Goal: Information Seeking & Learning: Learn about a topic

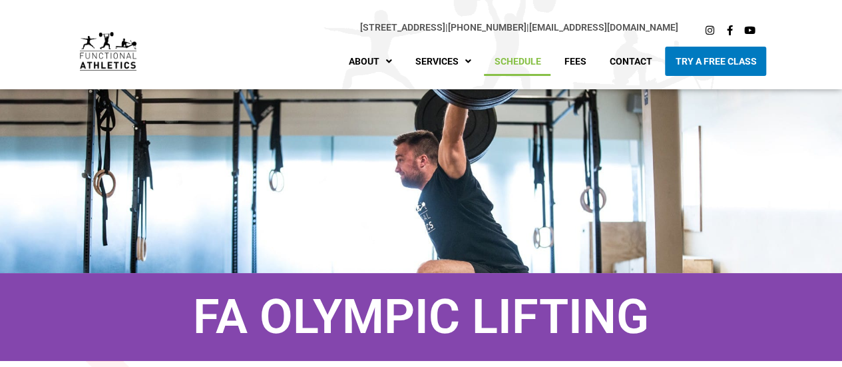
click at [525, 59] on link "Schedule" at bounding box center [517, 61] width 67 height 29
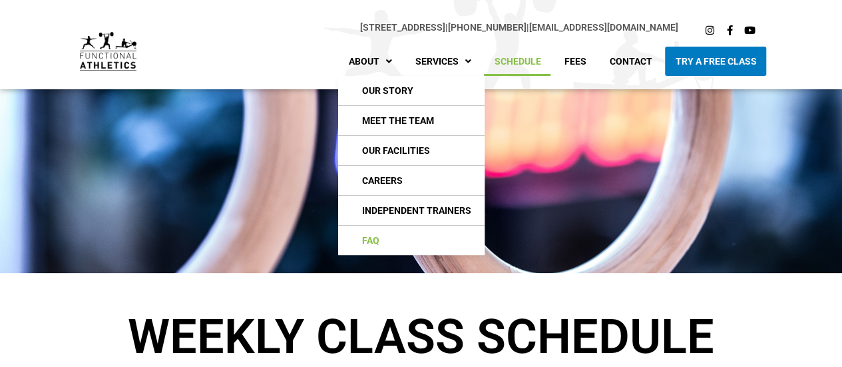
click at [375, 238] on link "FAQ" at bounding box center [411, 240] width 146 height 29
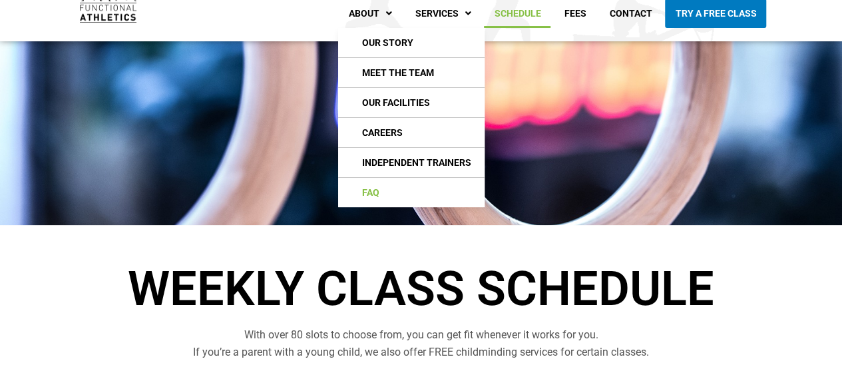
scroll to position [67, 0]
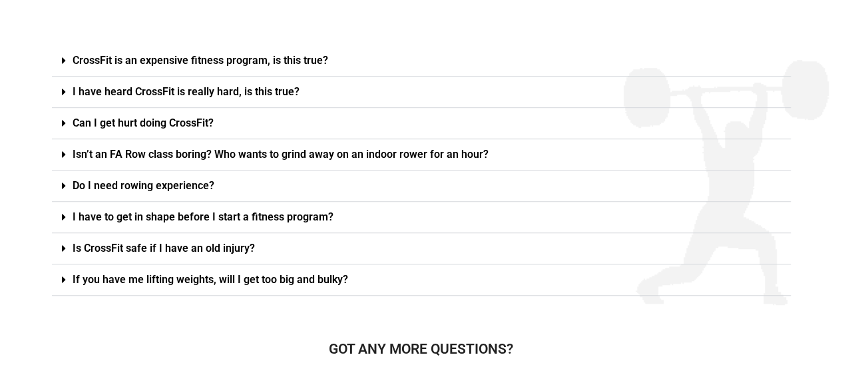
scroll to position [466, 0]
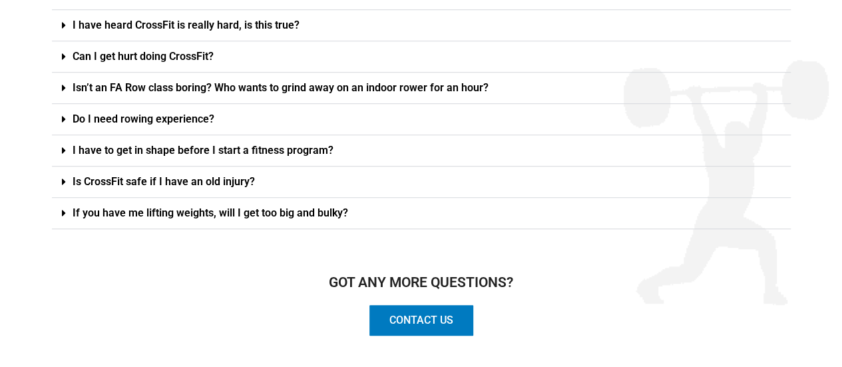
click at [64, 211] on icon at bounding box center [64, 213] width 4 height 11
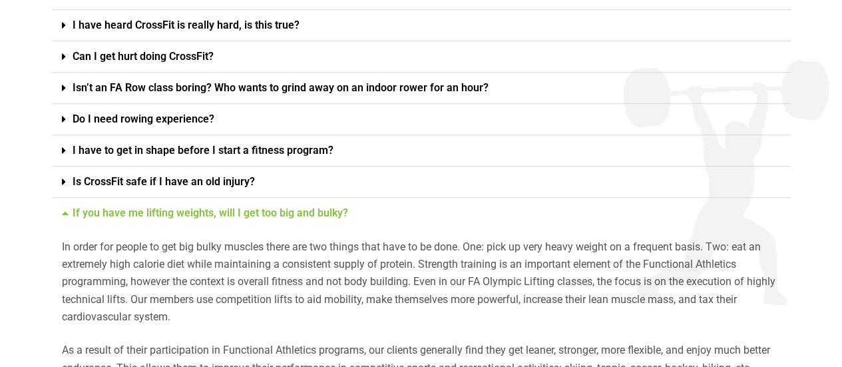
click at [64, 211] on icon at bounding box center [67, 213] width 11 height 11
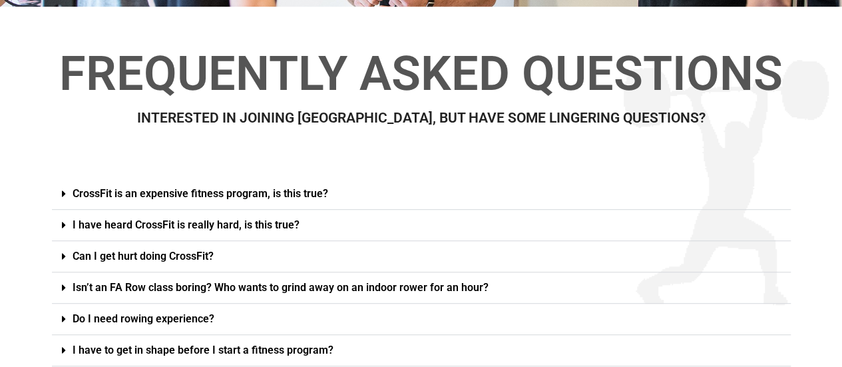
scroll to position [0, 0]
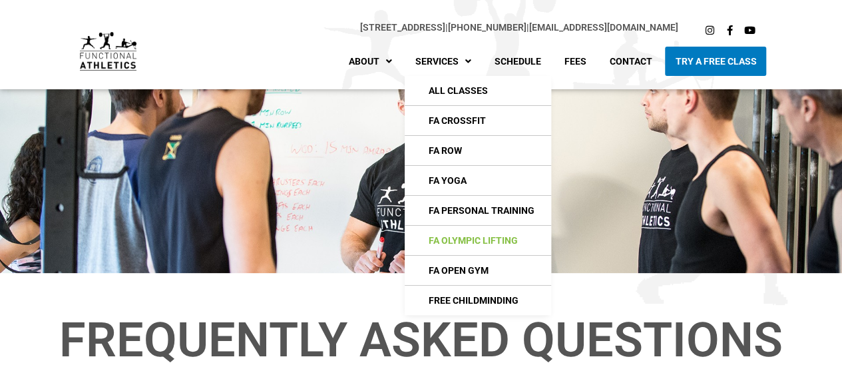
click at [470, 236] on link "FA Olympic Lifting" at bounding box center [478, 240] width 146 height 29
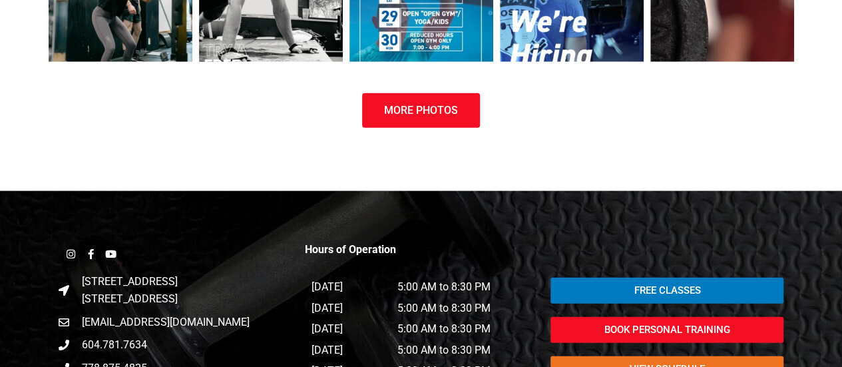
scroll to position [1796, 0]
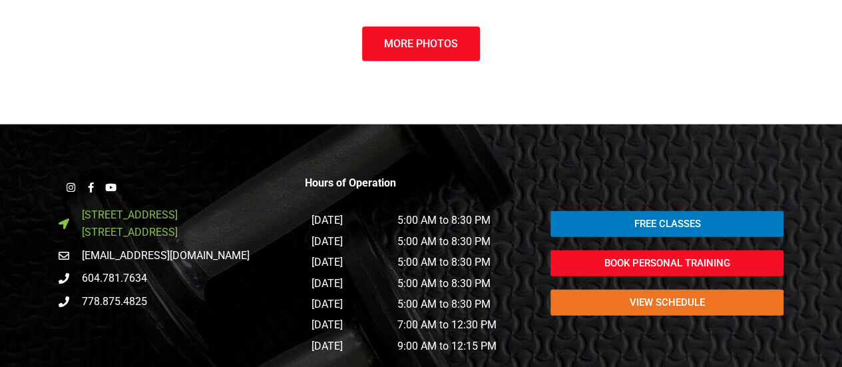
click at [84, 214] on span "235 St. Georges Avenue North Vancouver, BC V7L 4T4" at bounding box center [128, 223] width 99 height 35
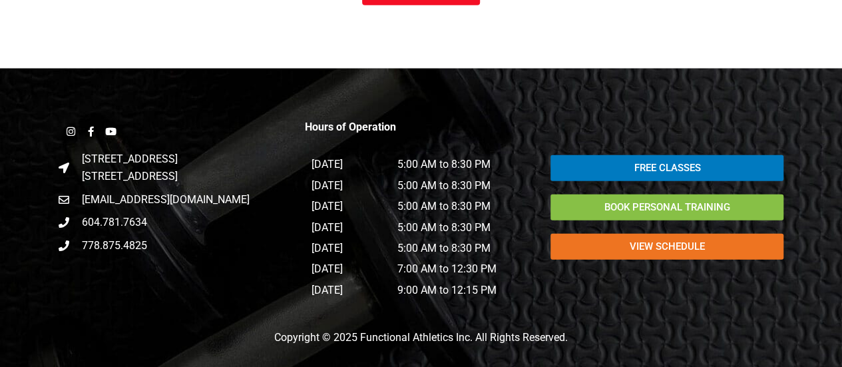
scroll to position [1852, 0]
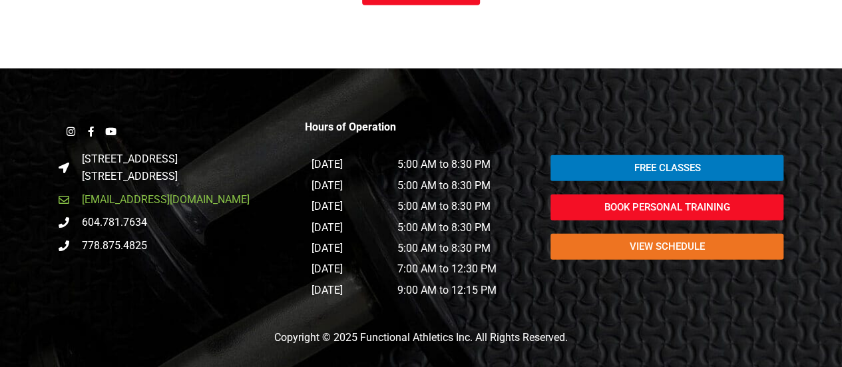
click at [158, 196] on span "[EMAIL_ADDRESS][DOMAIN_NAME]" at bounding box center [164, 199] width 171 height 17
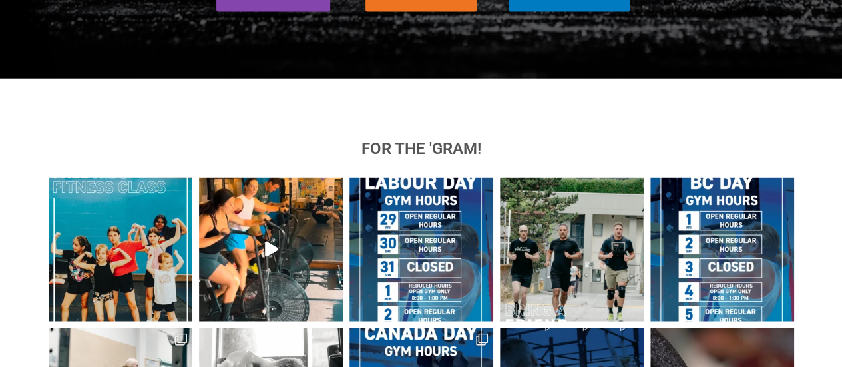
scroll to position [1120, 0]
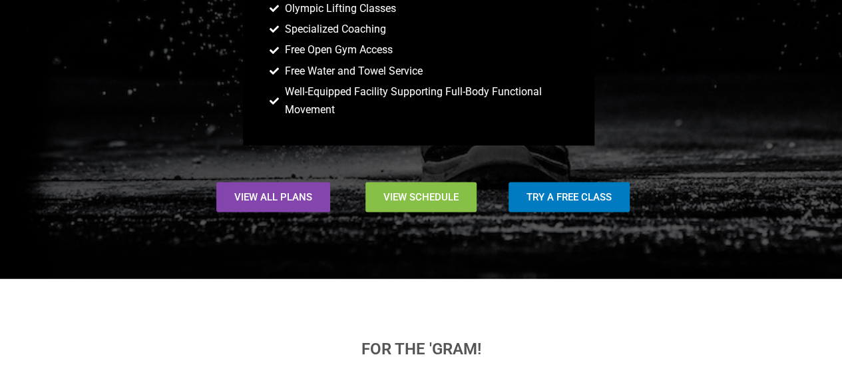
click at [423, 203] on link "View Schedule" at bounding box center [420, 197] width 111 height 30
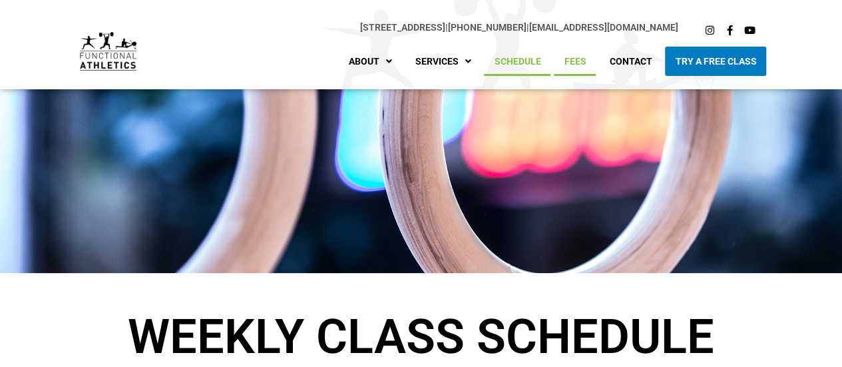
click at [573, 62] on link "Fees" at bounding box center [575, 61] width 42 height 29
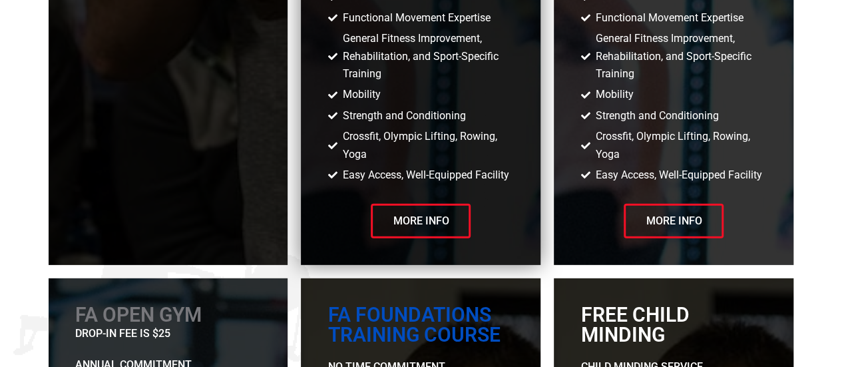
scroll to position [2129, 0]
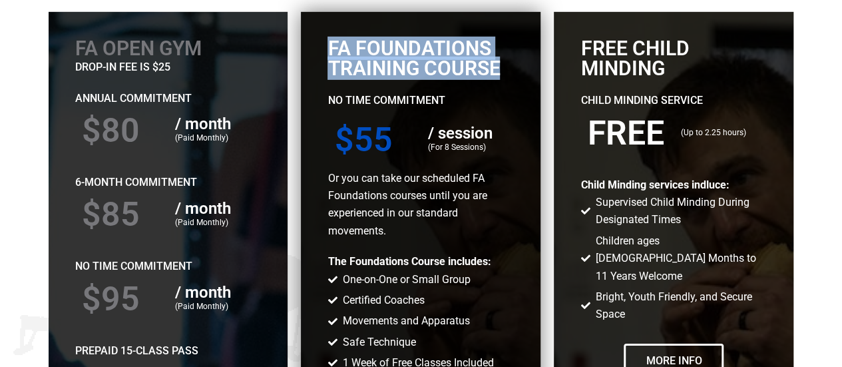
drag, startPoint x: 496, startPoint y: 69, endPoint x: 319, endPoint y: 51, distance: 177.2
click at [319, 51] on div "FA Foundations Training Course No Time Commitment $55 / session (For 8 Sessions…" at bounding box center [421, 371] width 240 height 719
copy div "FA Foundations Training Course"
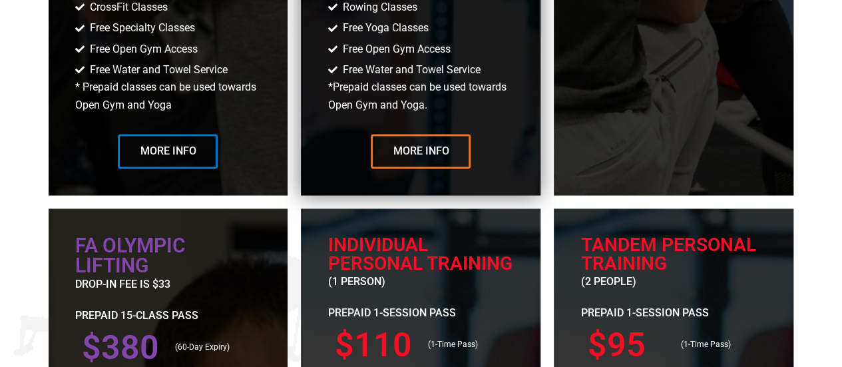
scroll to position [1198, 0]
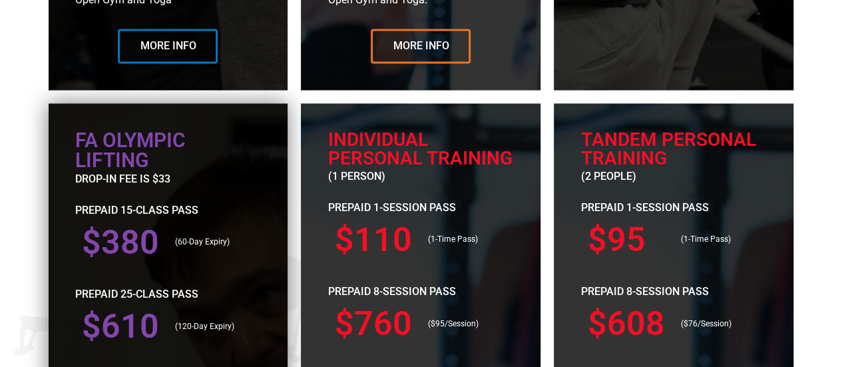
click at [154, 158] on h2 "FA Olympic Lifting" at bounding box center [168, 150] width 186 height 40
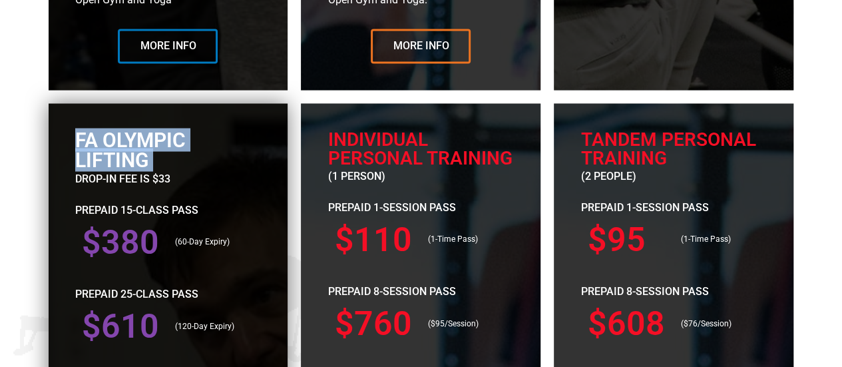
drag, startPoint x: 154, startPoint y: 158, endPoint x: 63, endPoint y: 142, distance: 92.5
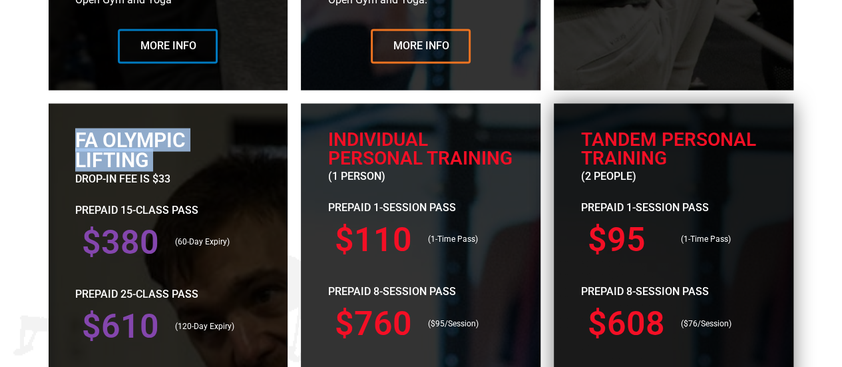
copy div "FA Olympic Lifting"
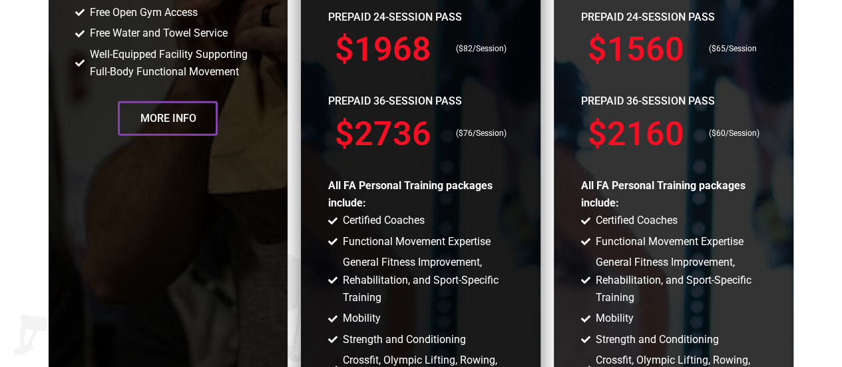
scroll to position [1730, 0]
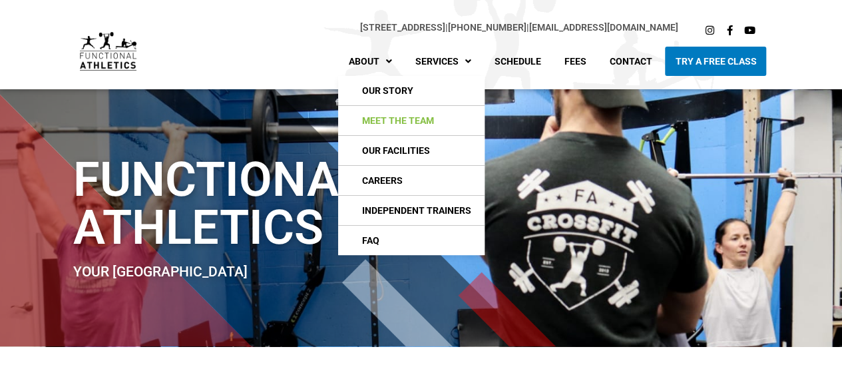
click at [384, 120] on link "Meet The Team" at bounding box center [411, 120] width 146 height 29
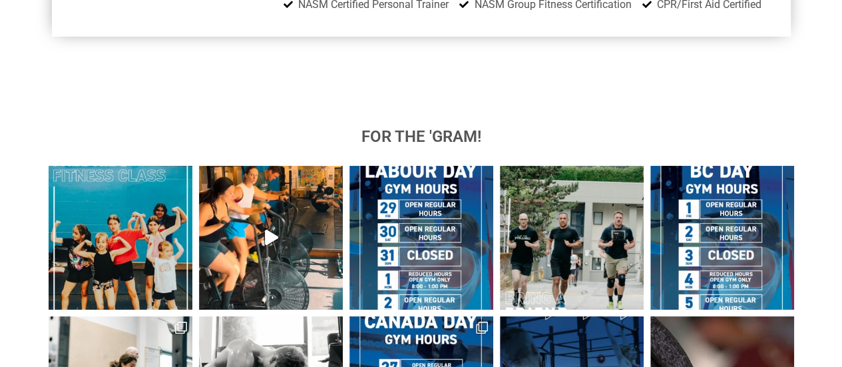
scroll to position [5057, 0]
